Goal: Information Seeking & Learning: Learn about a topic

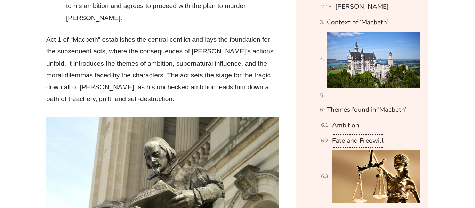
click at [343, 135] on link "Fate and Freewill" at bounding box center [358, 141] width 52 height 12
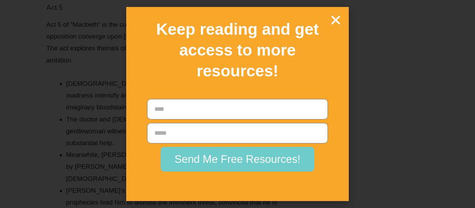
scroll to position [8156, 0]
click at [340, 17] on icon "Close" at bounding box center [336, 20] width 12 height 12
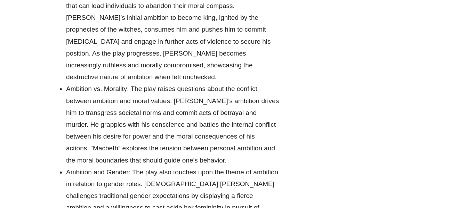
scroll to position [8317, 0]
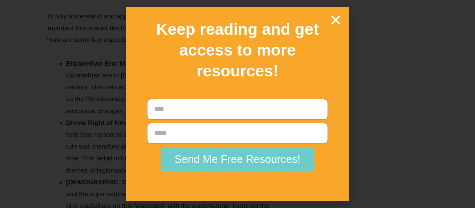
scroll to position [7634, 0]
click at [338, 18] on icon "Close" at bounding box center [336, 20] width 12 height 12
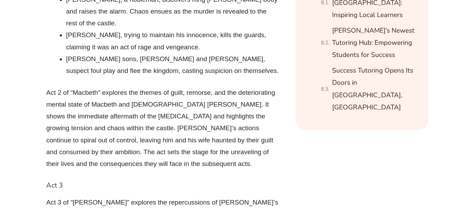
scroll to position [1514, 0]
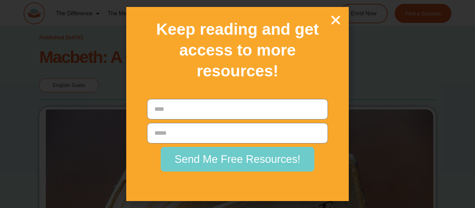
scroll to position [8230, 0]
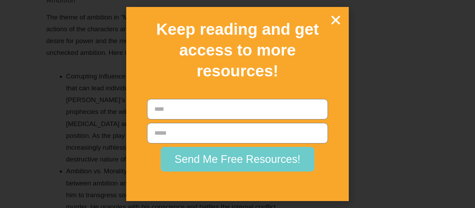
click at [334, 21] on icon "Close" at bounding box center [336, 20] width 12 height 12
